Goal: Communication & Community: Answer question/provide support

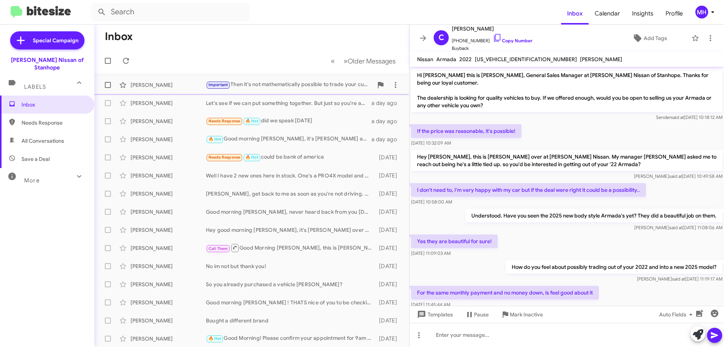
scroll to position [38, 0]
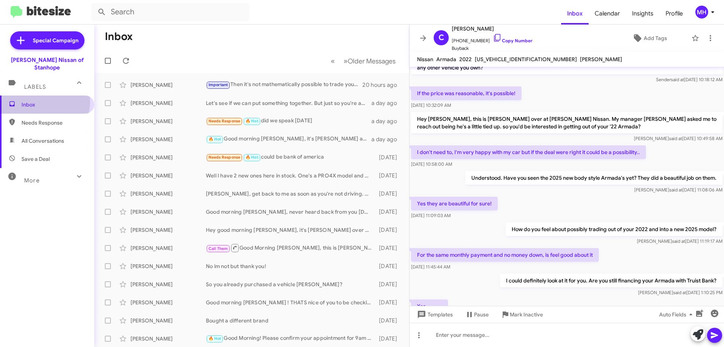
click at [43, 101] on span "Inbox" at bounding box center [53, 105] width 64 height 8
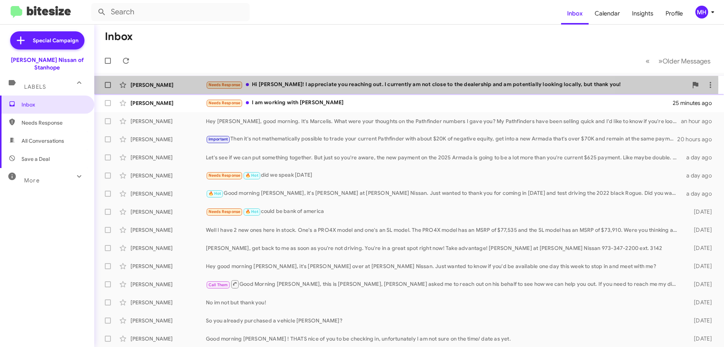
click at [332, 85] on div "Needs Response Hi [PERSON_NAME]! I appreciate you reaching out. I currently am …" at bounding box center [447, 84] width 482 height 9
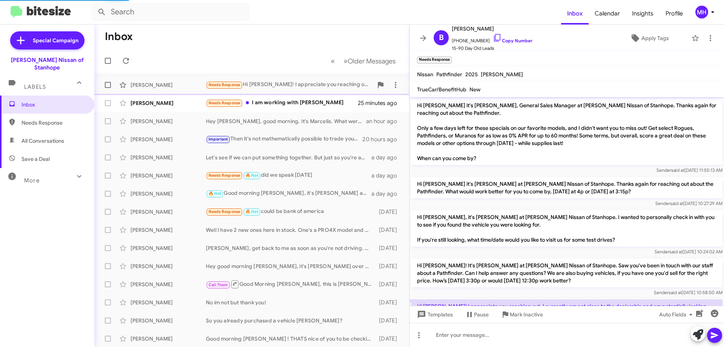
scroll to position [35, 0]
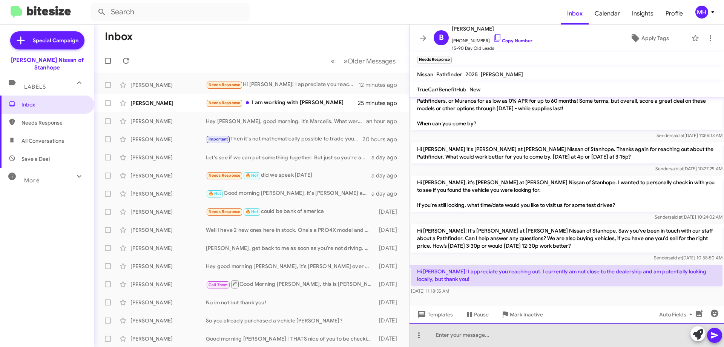
click at [438, 334] on div at bounding box center [567, 334] width 315 height 24
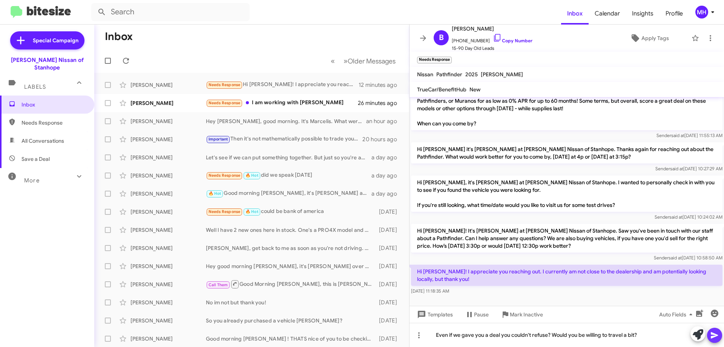
click at [714, 335] on icon at bounding box center [714, 334] width 9 height 9
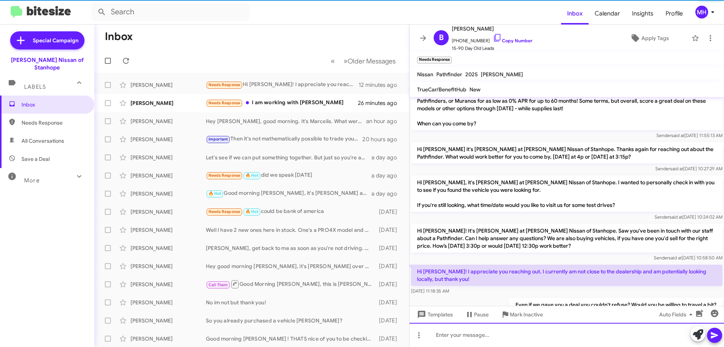
scroll to position [62, 0]
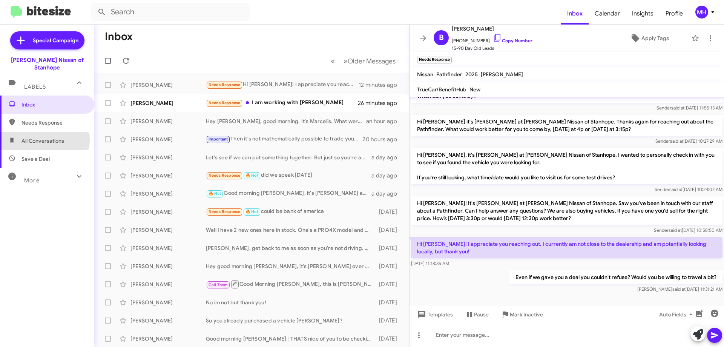
click at [36, 137] on span "All Conversations" at bounding box center [42, 141] width 43 height 8
type input "in:all-conversations"
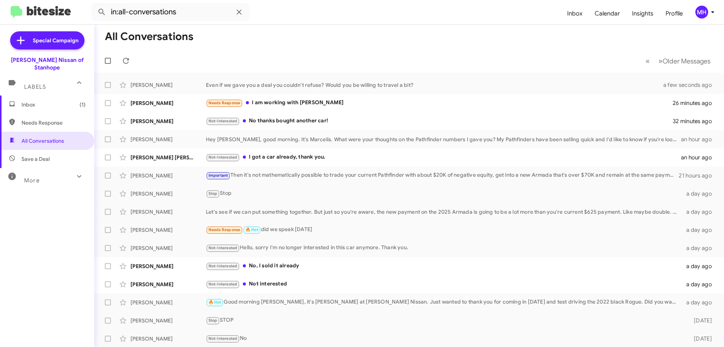
click at [256, 45] on mat-toolbar-row "All Conversations" at bounding box center [409, 37] width 630 height 24
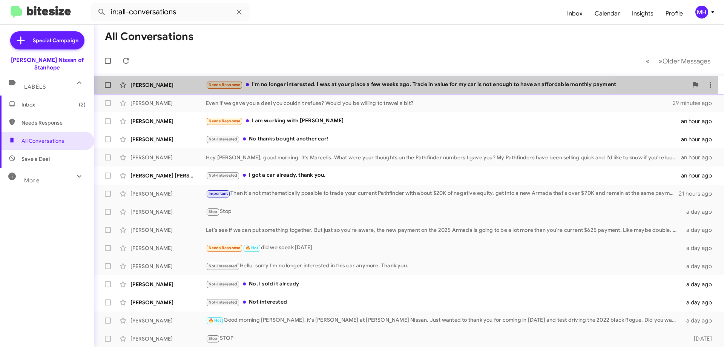
click at [331, 83] on div "Needs Response I'm no longer interested. I was at your place a few weeks ago. T…" at bounding box center [447, 84] width 482 height 9
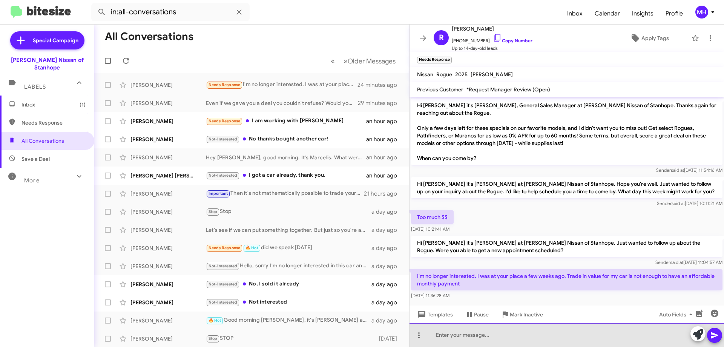
click at [445, 335] on div at bounding box center [567, 334] width 315 height 24
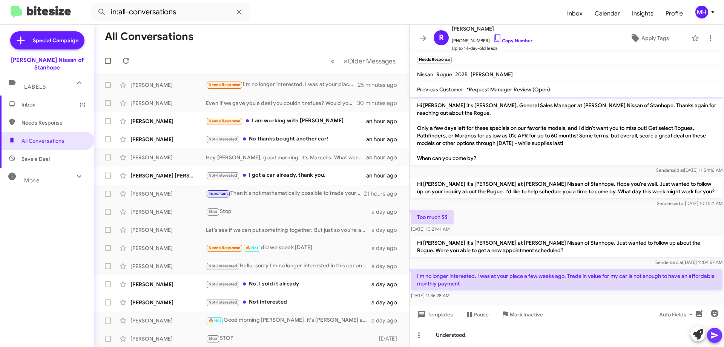
click at [713, 335] on icon at bounding box center [714, 334] width 9 height 9
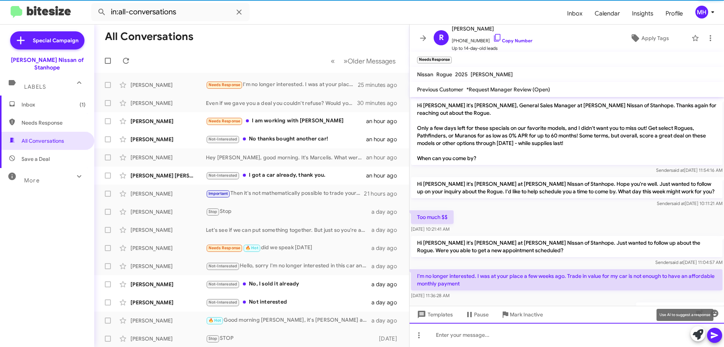
scroll to position [32, 0]
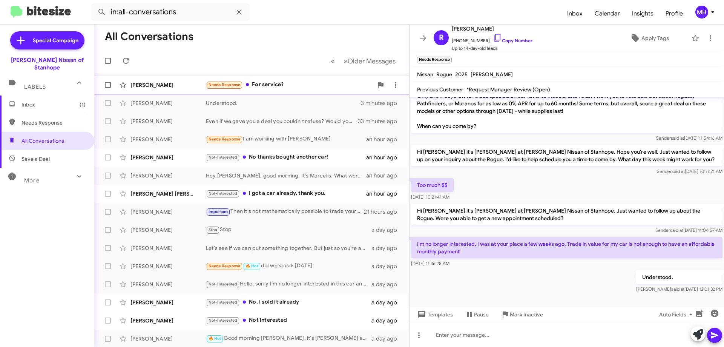
click at [270, 84] on div "Needs Response For service?" at bounding box center [289, 84] width 167 height 9
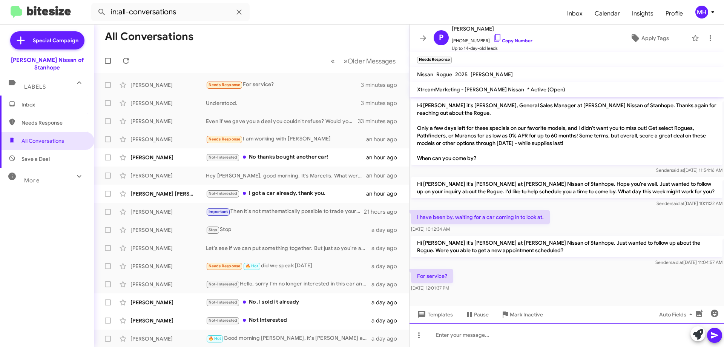
click at [461, 333] on div at bounding box center [567, 334] width 315 height 24
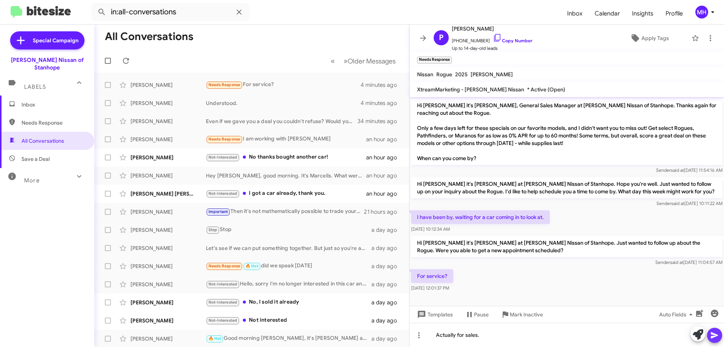
click at [713, 336] on icon at bounding box center [714, 335] width 7 height 6
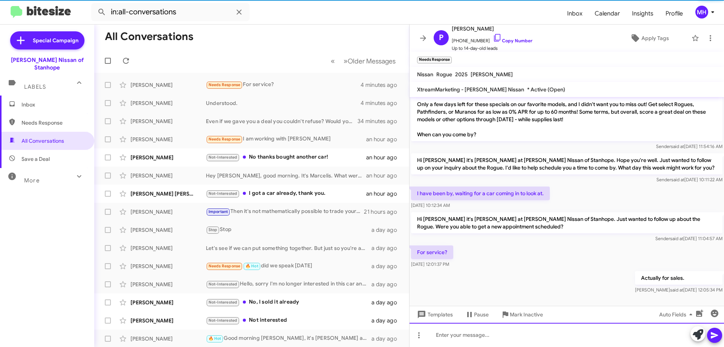
scroll to position [25, 0]
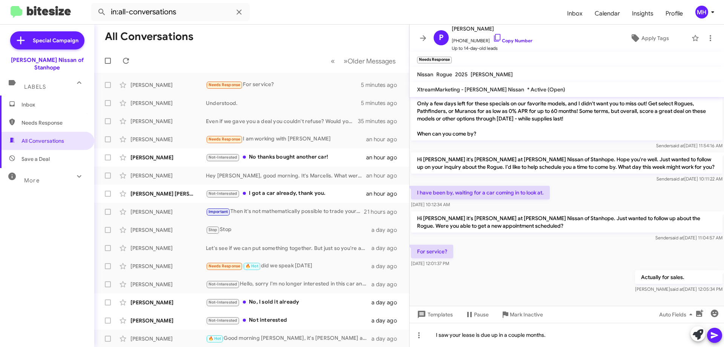
click at [714, 334] on icon at bounding box center [714, 335] width 7 height 6
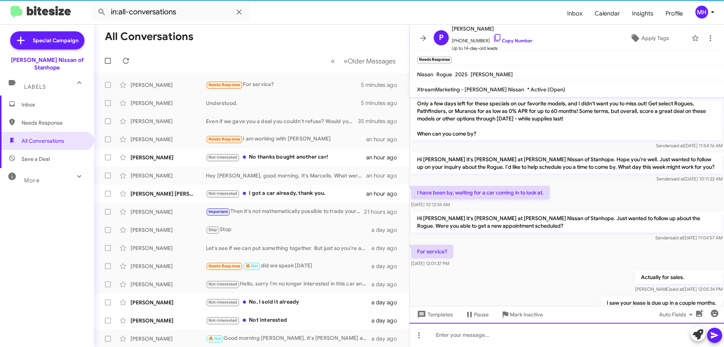
scroll to position [52, 0]
